Goal: Task Accomplishment & Management: Manage account settings

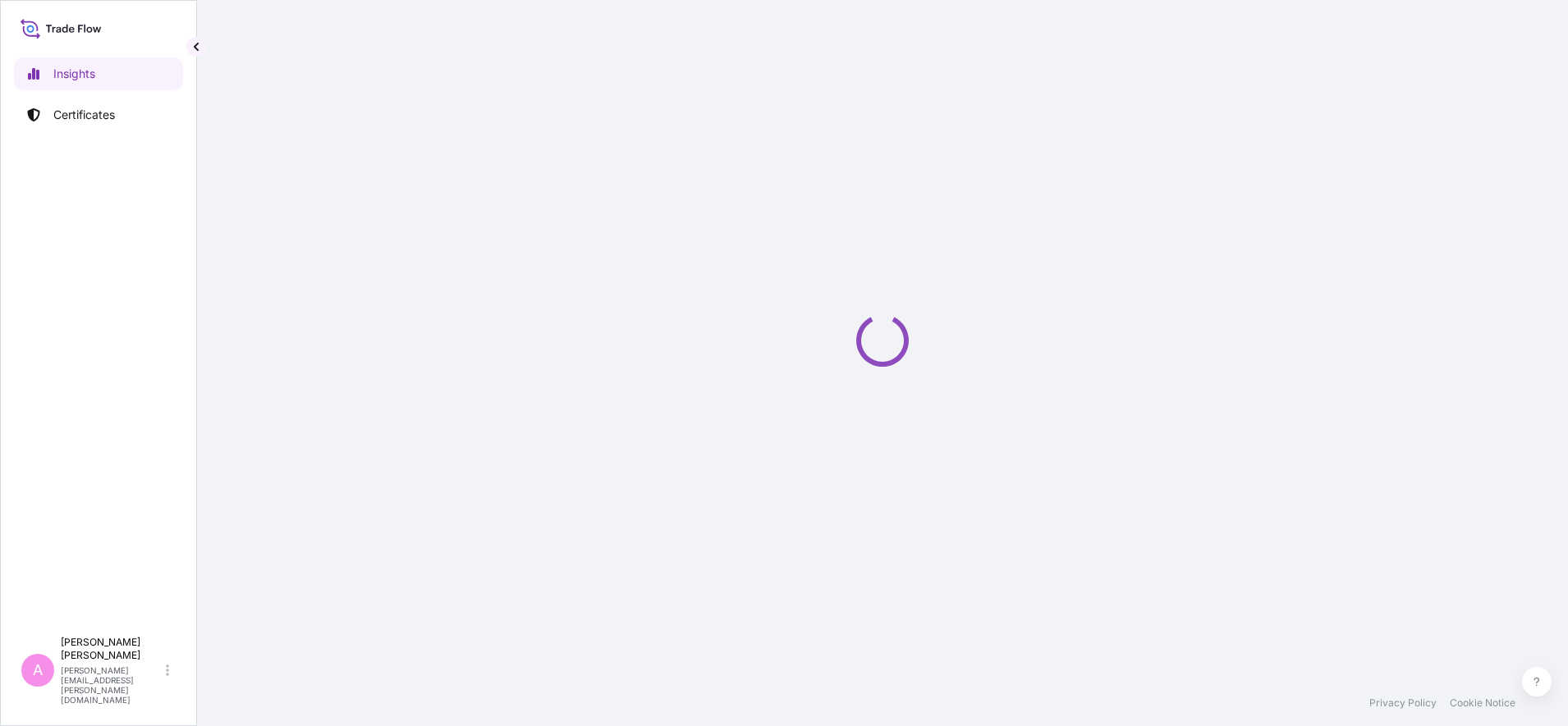
select select "2025"
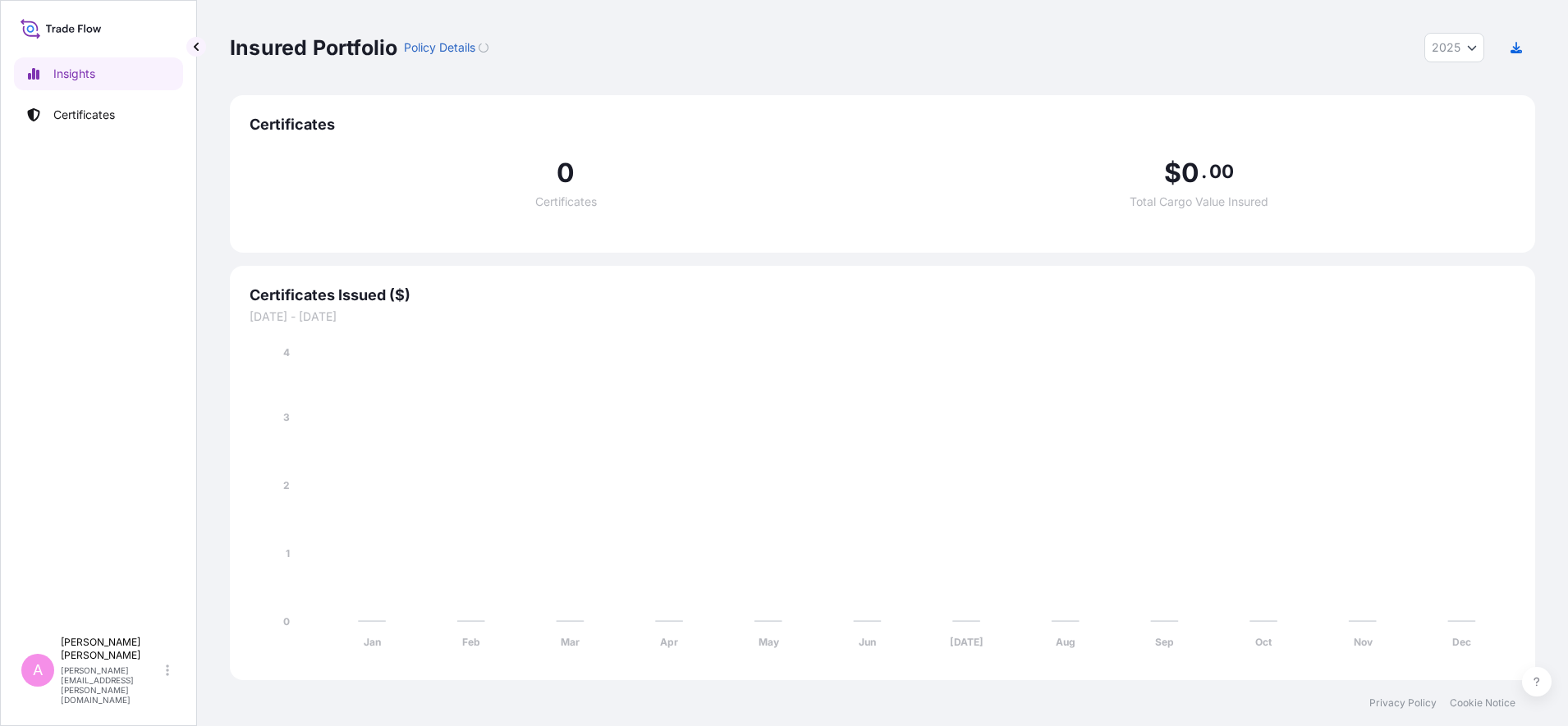
click at [103, 118] on p "Certificates" at bounding box center [85, 114] width 61 height 16
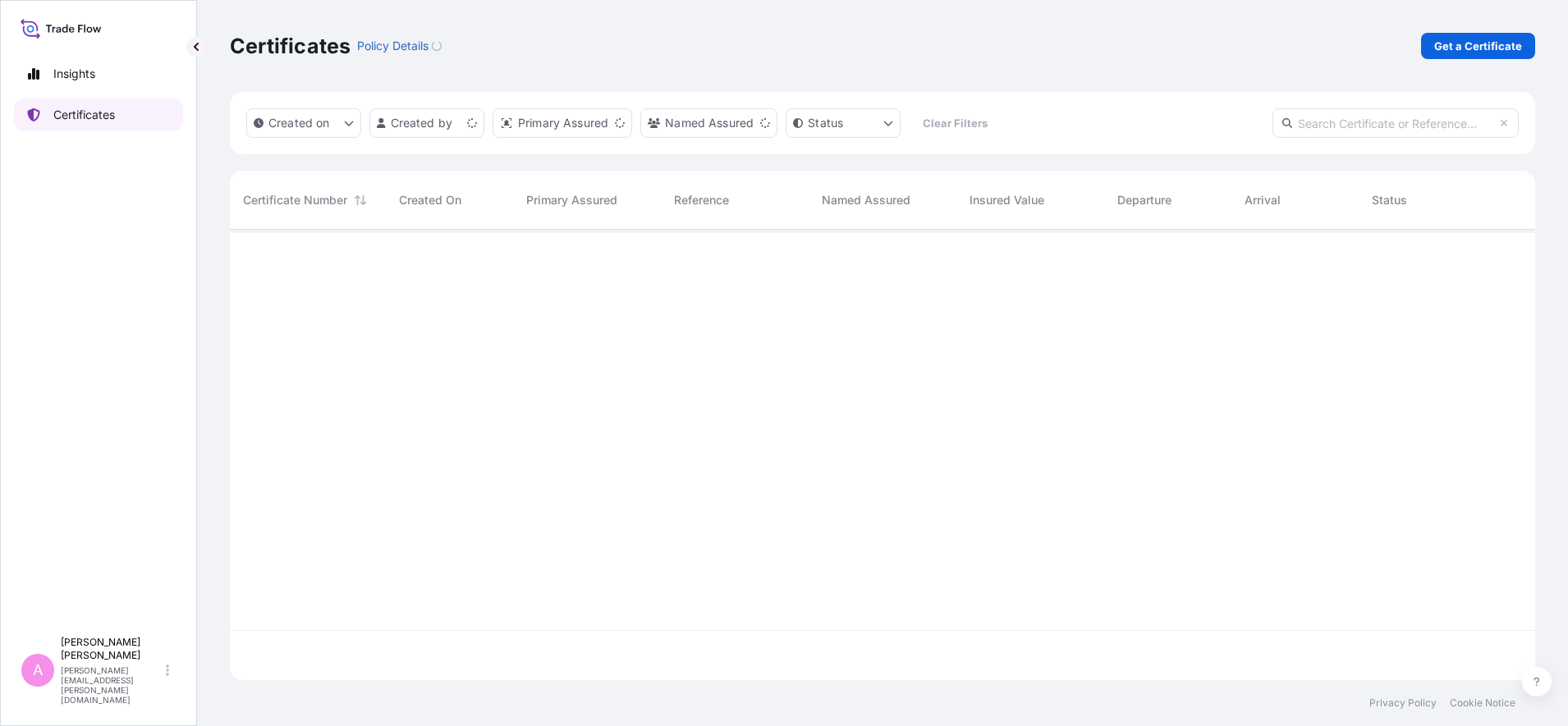
scroll to position [444, 1290]
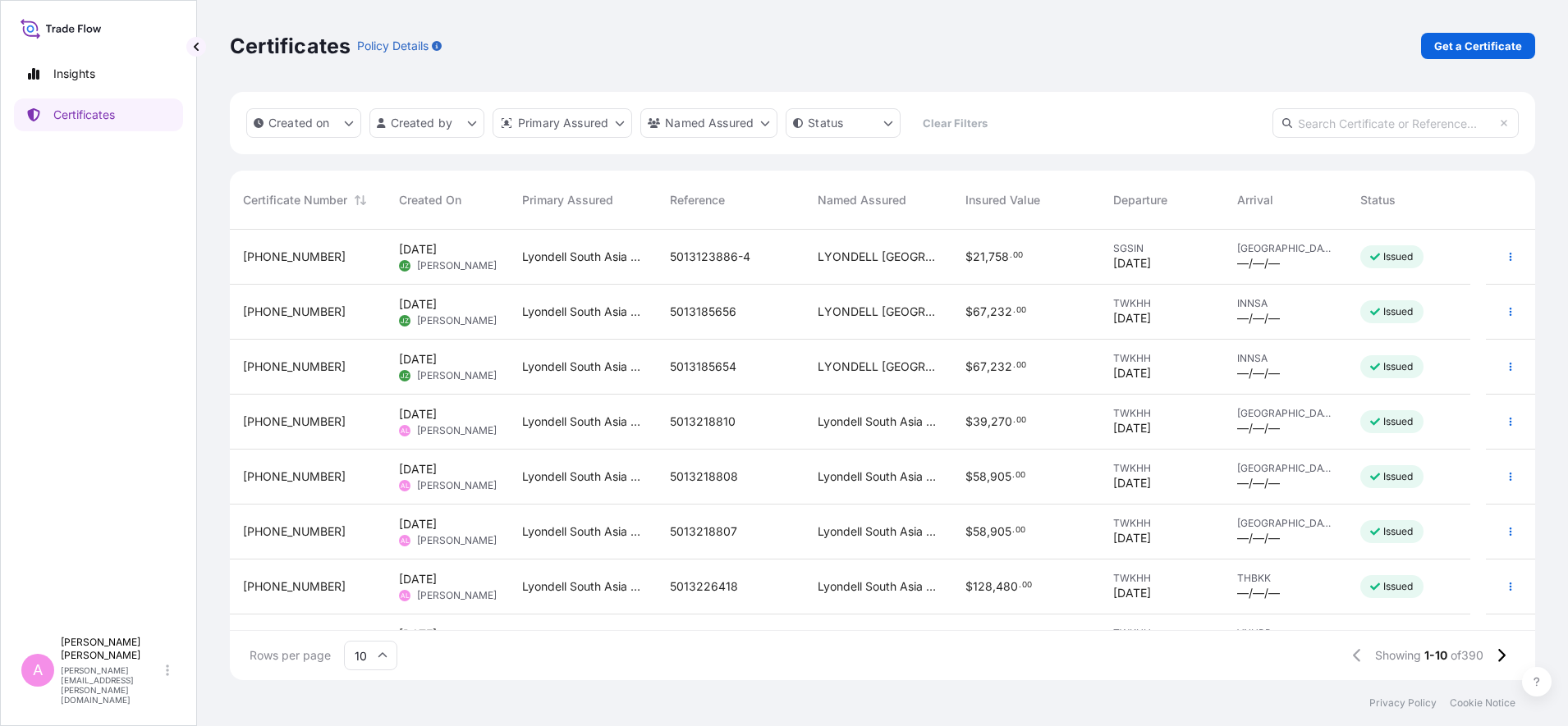
click at [1381, 123] on input "text" at bounding box center [1396, 123] width 247 height 30
paste input "5013206679"
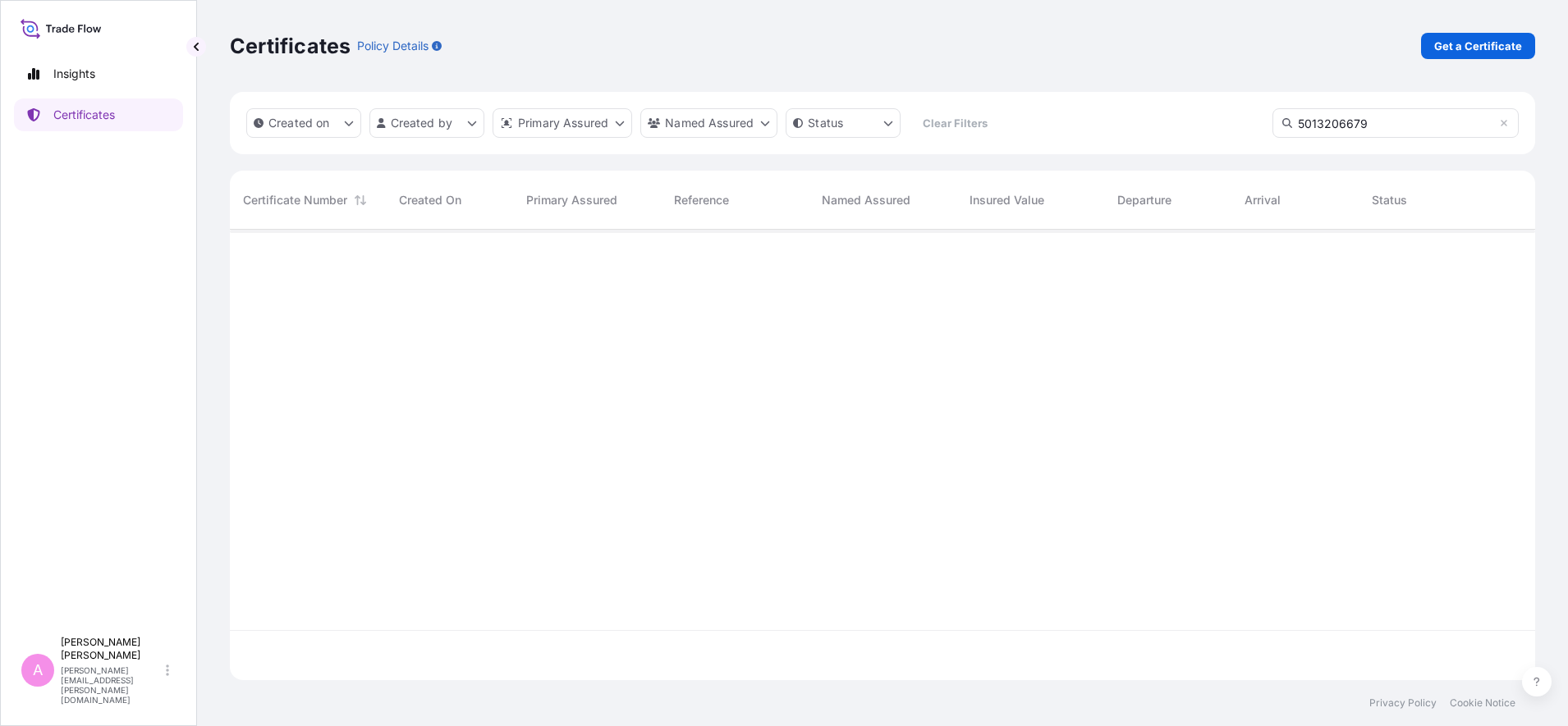
type input "5013206679"
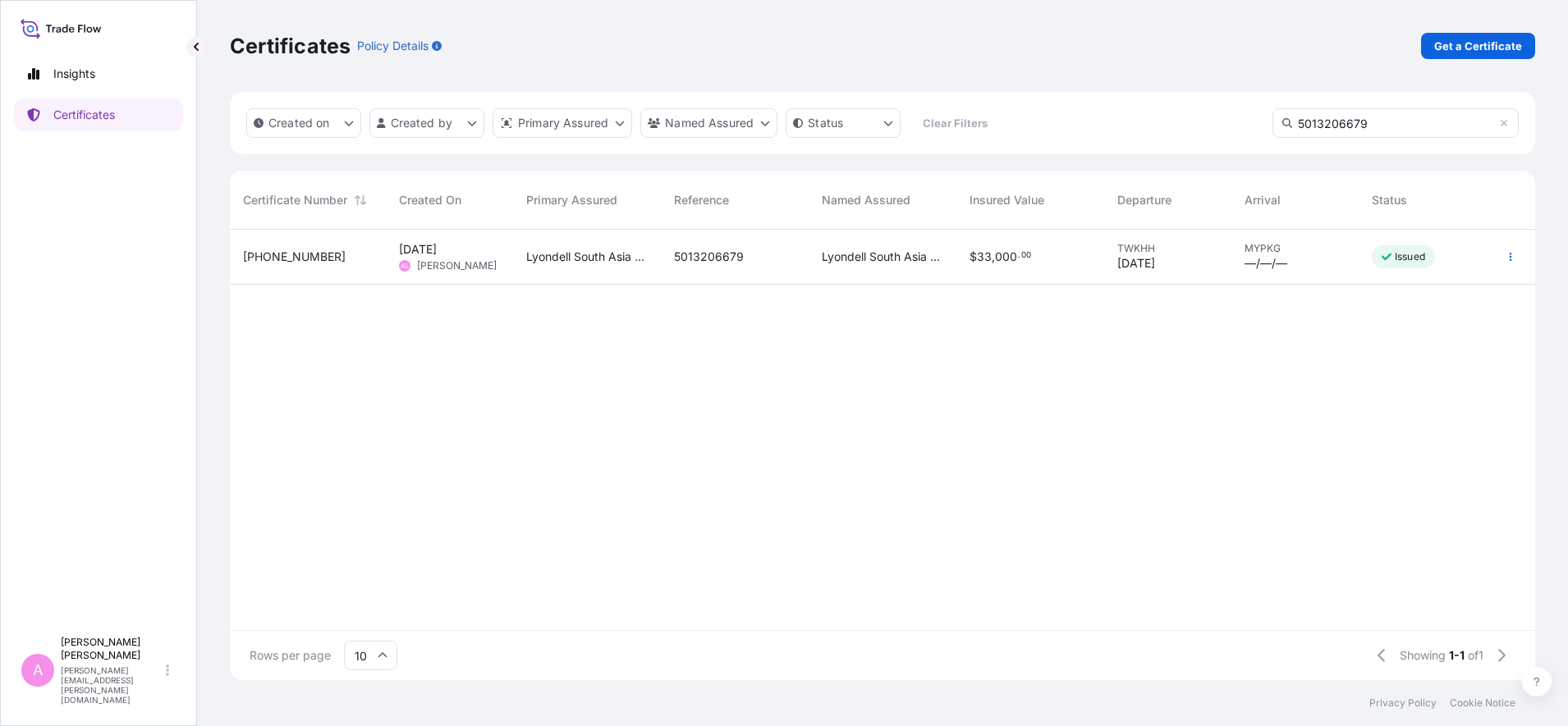
click at [803, 253] on div "5013206679" at bounding box center [734, 257] width 148 height 55
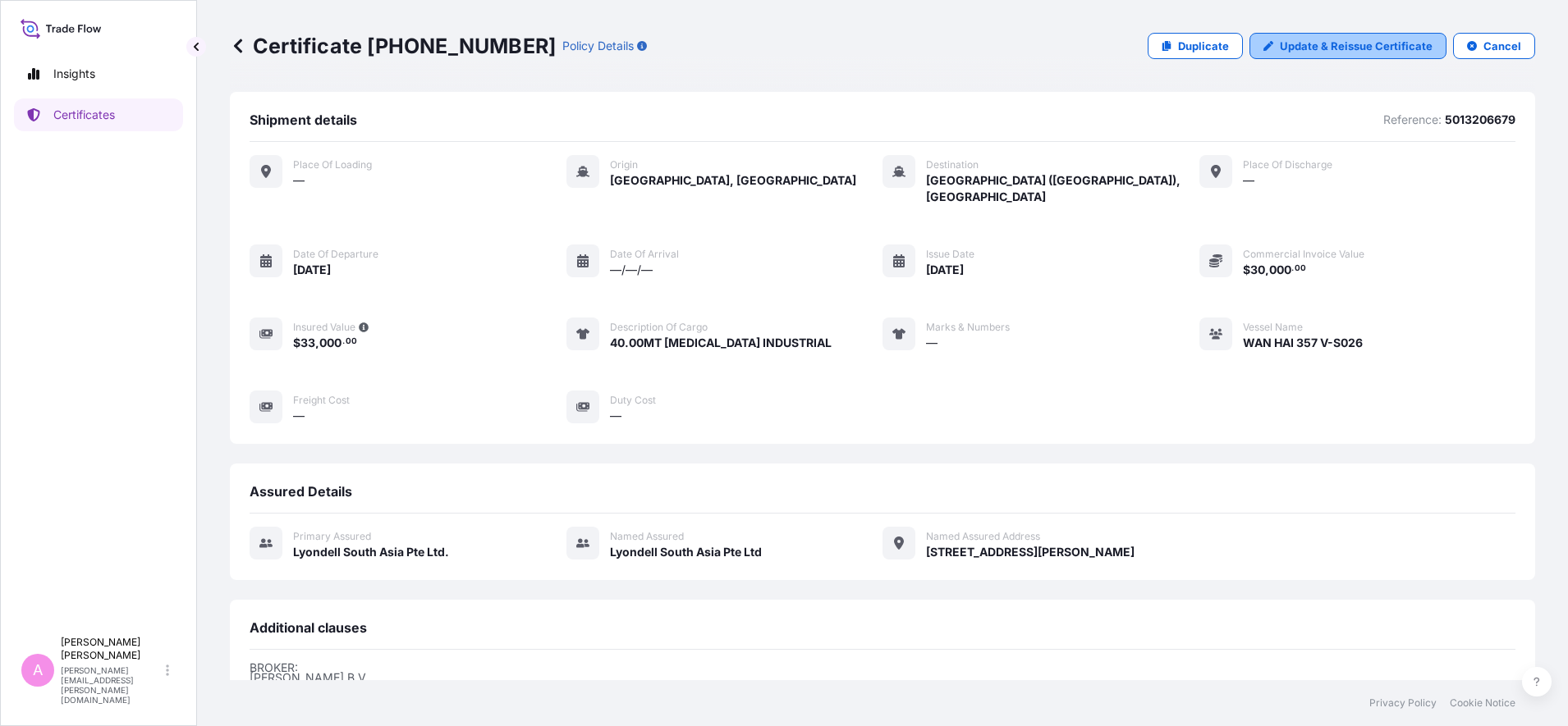
click at [1304, 47] on p "Update & Reissue Certificate" at bounding box center [1355, 45] width 153 height 16
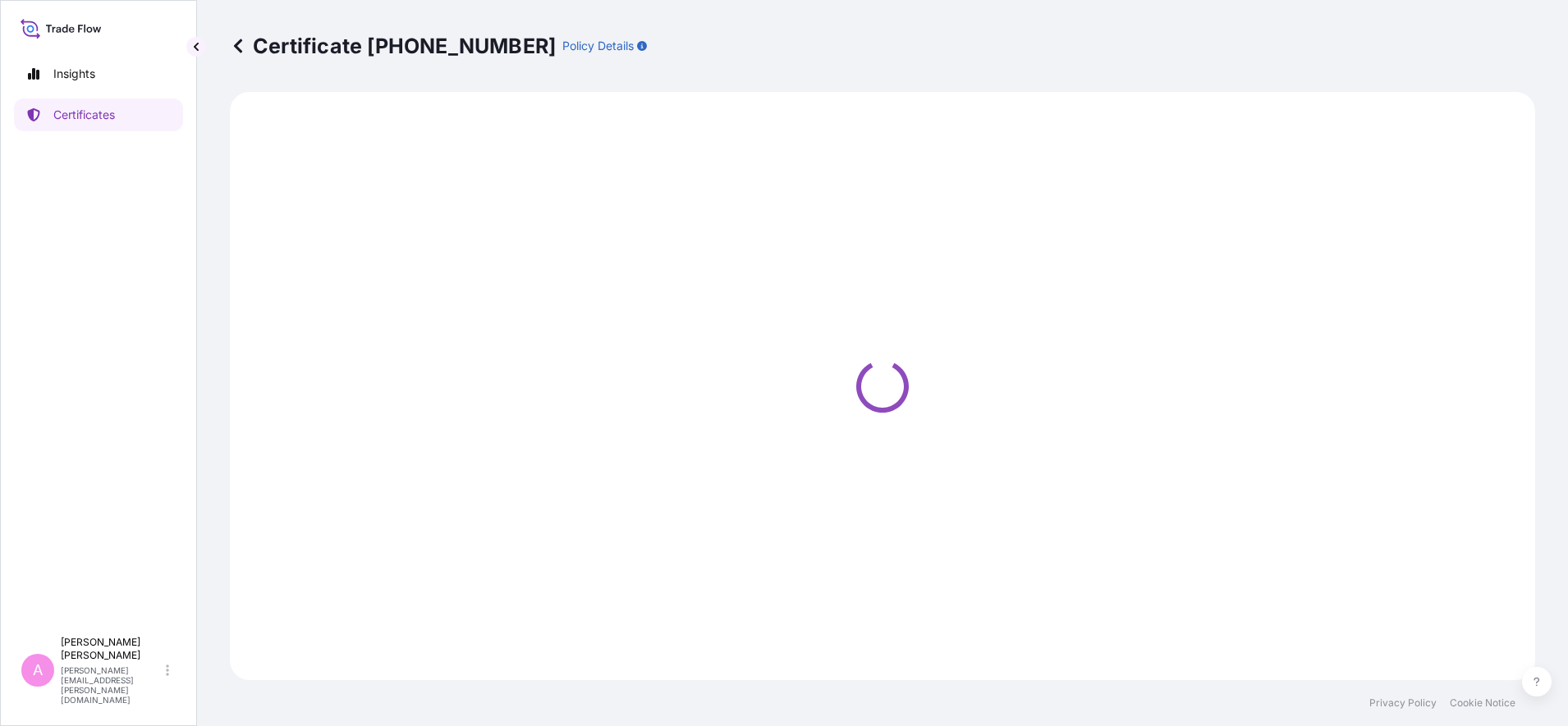
select select "Sea"
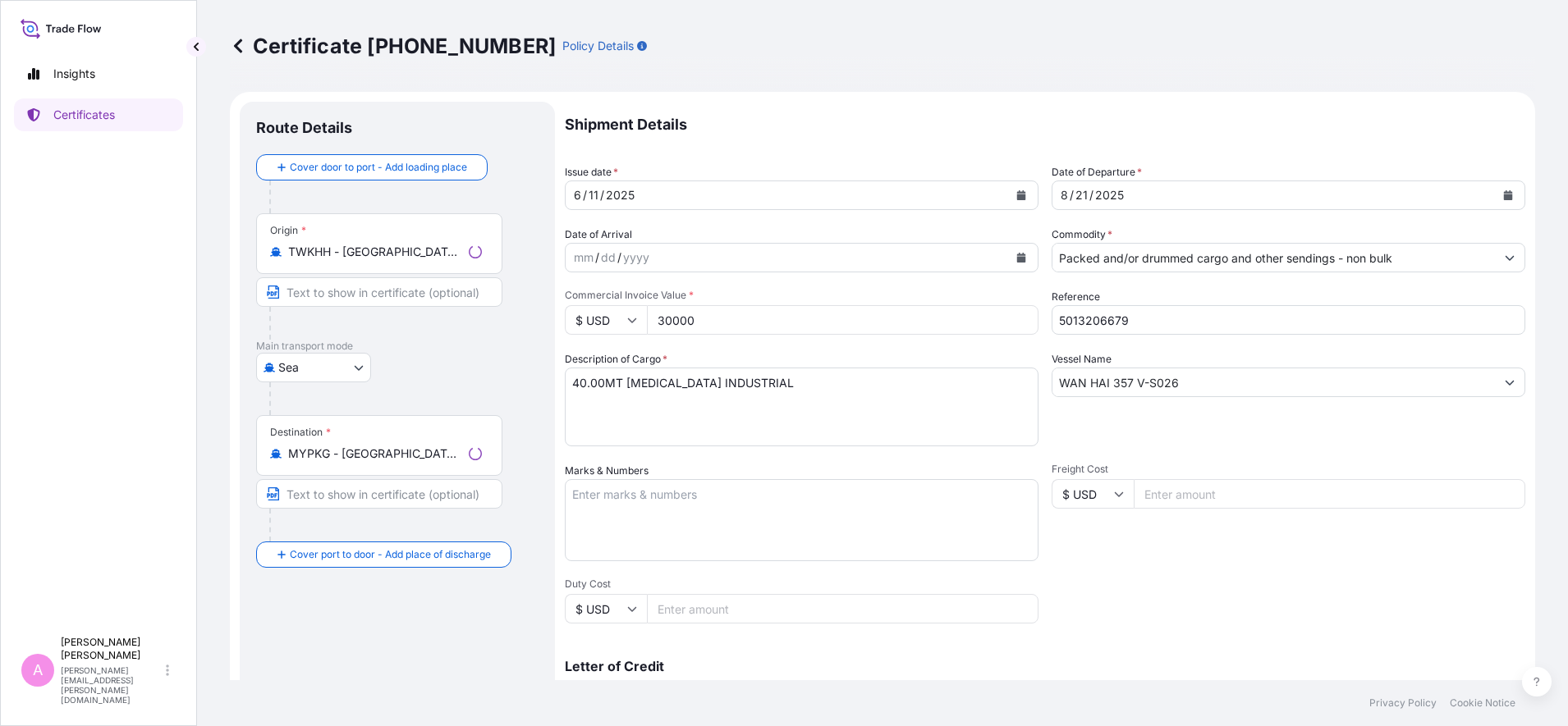
select select "32022"
drag, startPoint x: 1093, startPoint y: 310, endPoint x: 993, endPoint y: 307, distance: 100.0
click at [993, 307] on div "Shipment Details Issue date * [DATE] Date of Departure * [DATE] Date of Arrival…" at bounding box center [1045, 492] width 960 height 782
paste input "990763176"
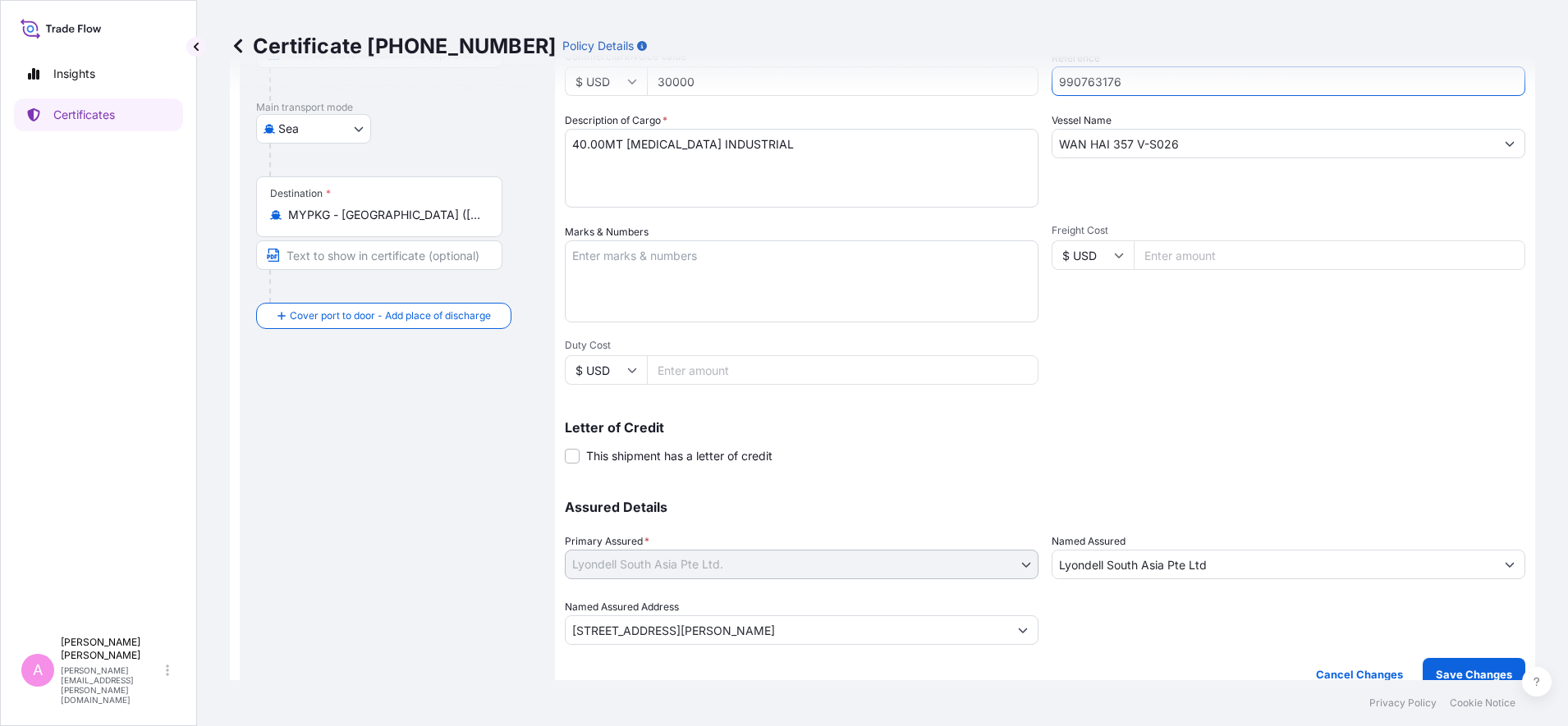
scroll to position [259, 0]
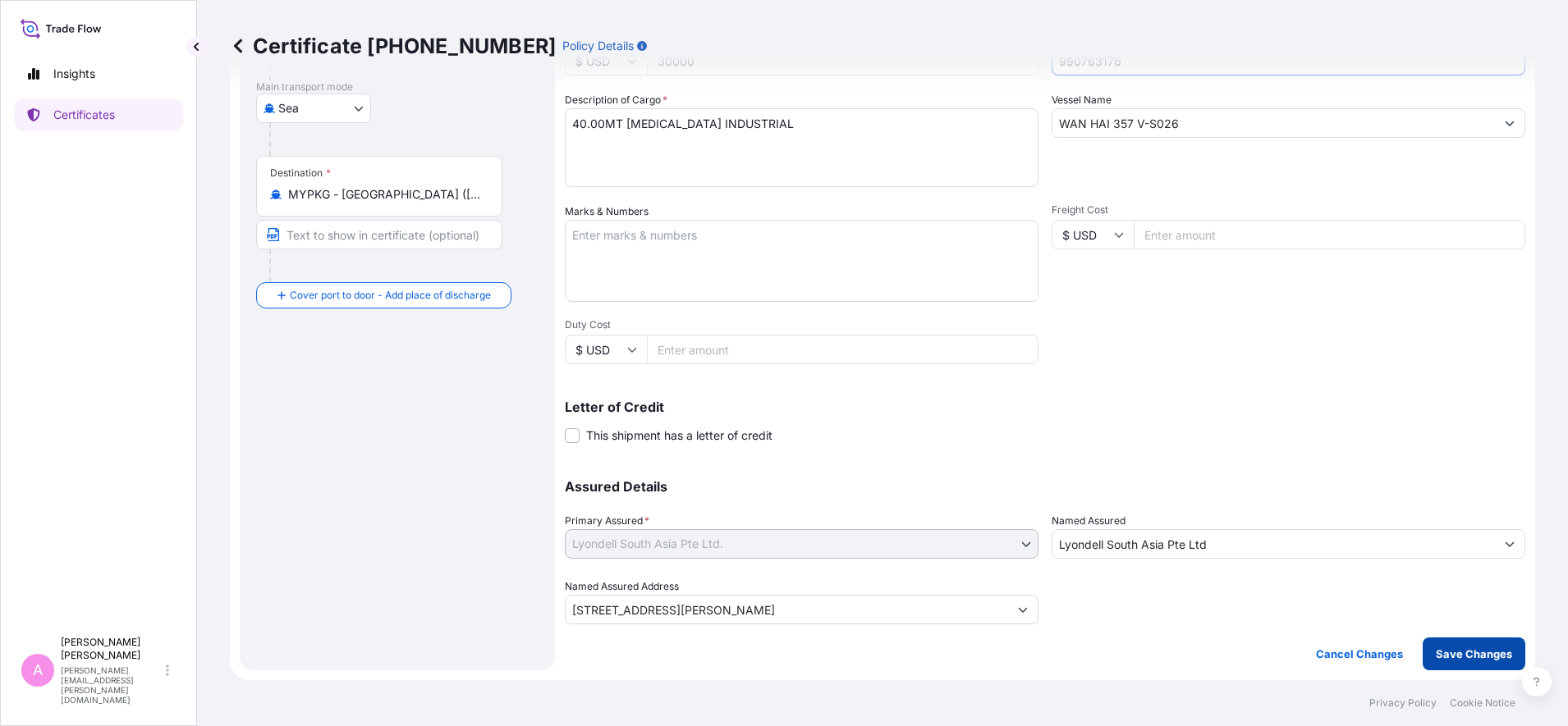
type input "990763176"
click at [1450, 665] on button "Save Changes" at bounding box center [1474, 653] width 102 height 32
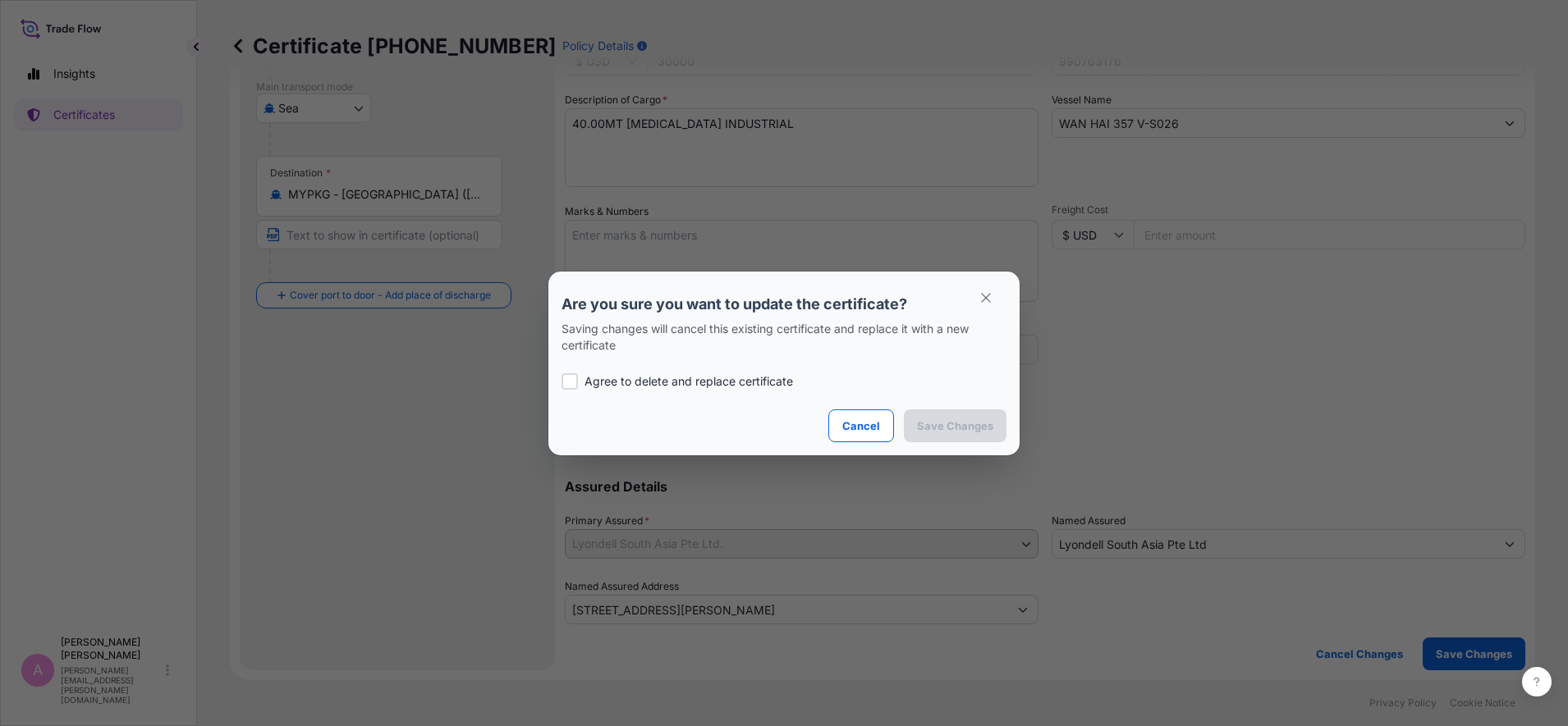
click at [702, 382] on p "Agree to delete and replace certificate" at bounding box center [689, 381] width 208 height 16
checkbox input "true"
click at [930, 436] on button "Save Changes" at bounding box center [955, 426] width 102 height 32
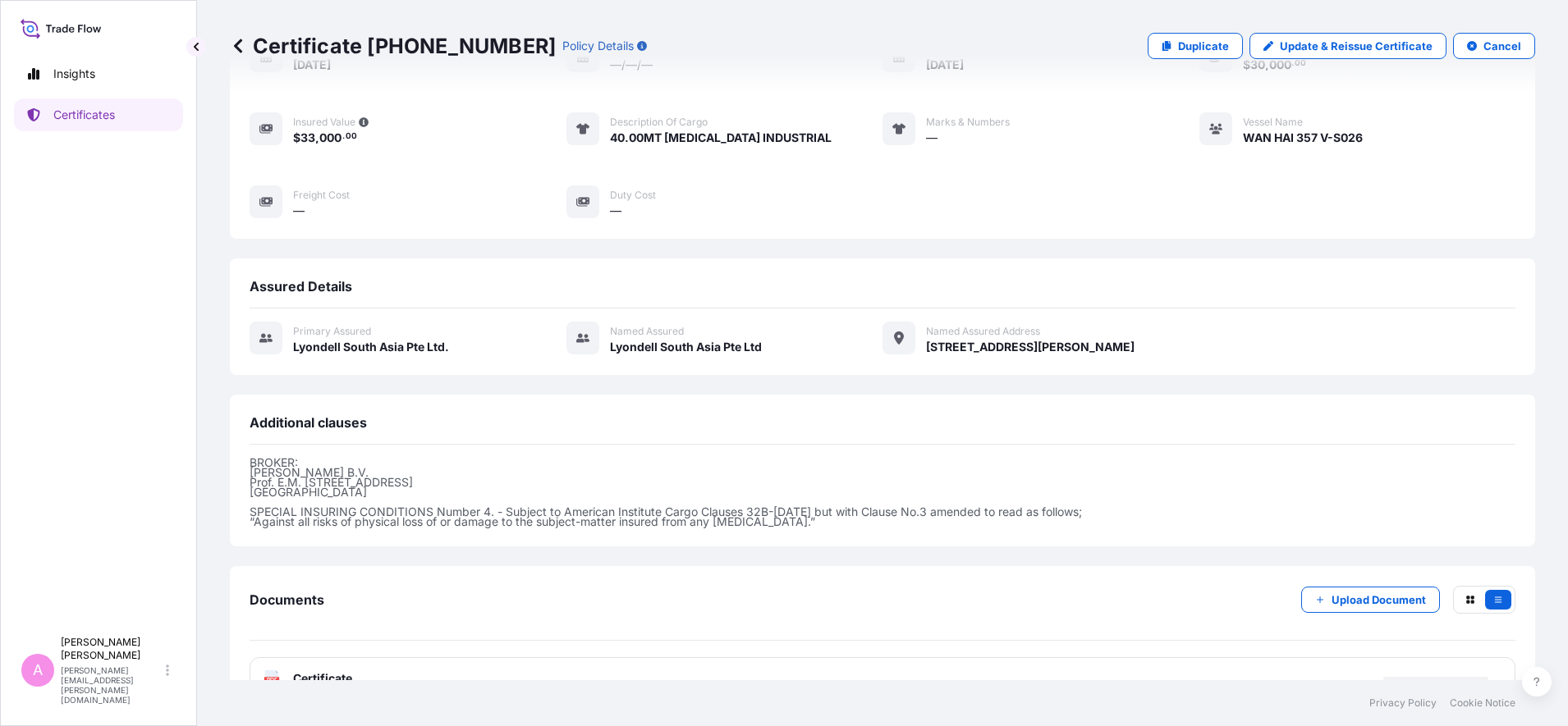
scroll to position [228, 0]
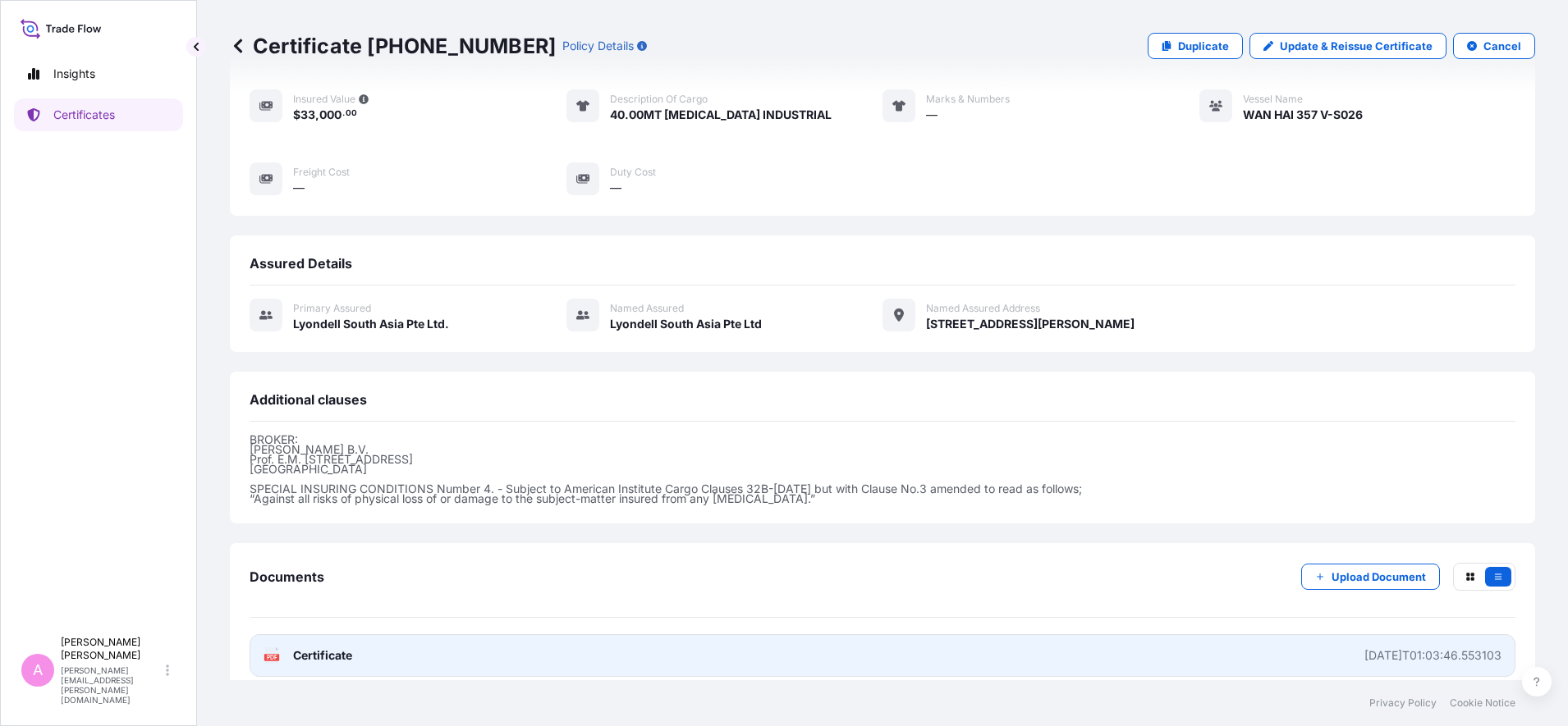
click at [359, 651] on link "PDF Certificate [DATE]T01:03:46.553103" at bounding box center [882, 655] width 1266 height 43
